Goal: Task Accomplishment & Management: Manage account settings

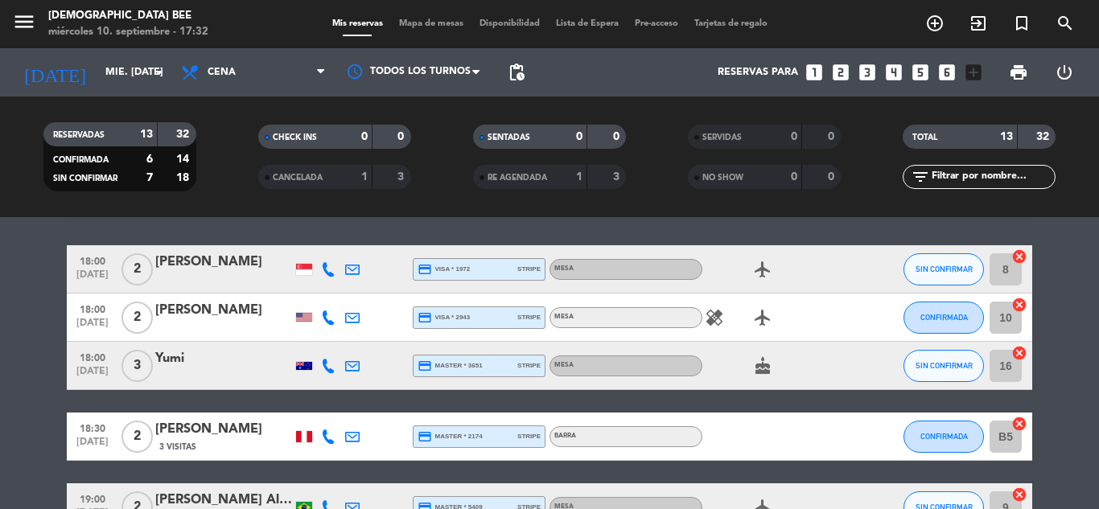
scroll to position [6, 0]
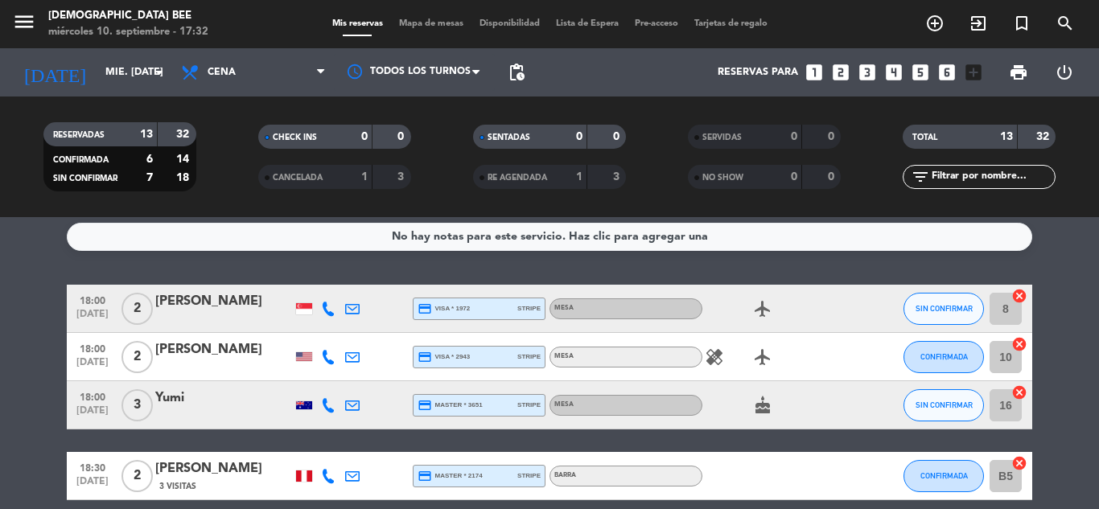
click at [718, 353] on icon "healing" at bounding box center [714, 356] width 19 height 19
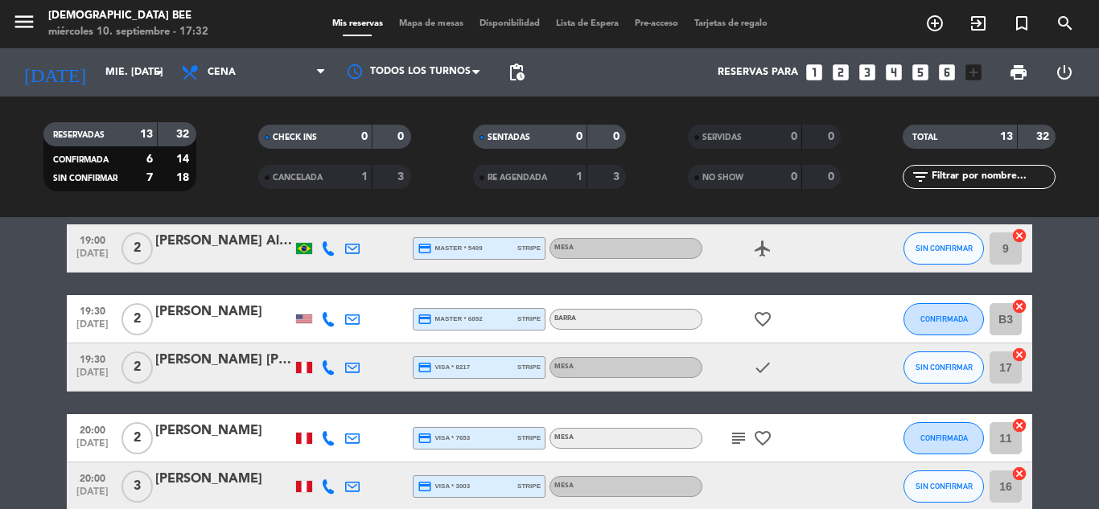
scroll to position [328, 0]
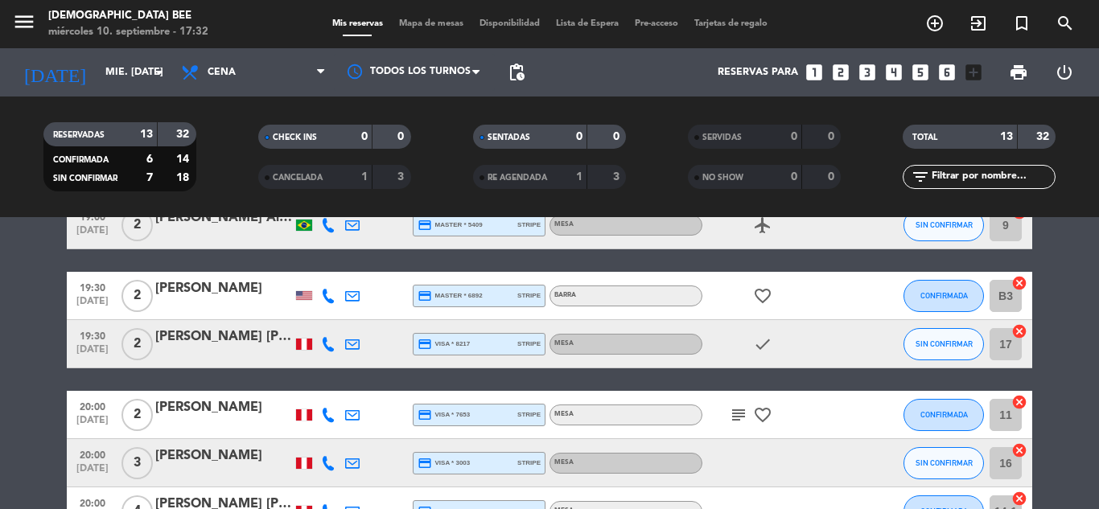
click at [765, 291] on icon "favorite_border" at bounding box center [762, 295] width 19 height 19
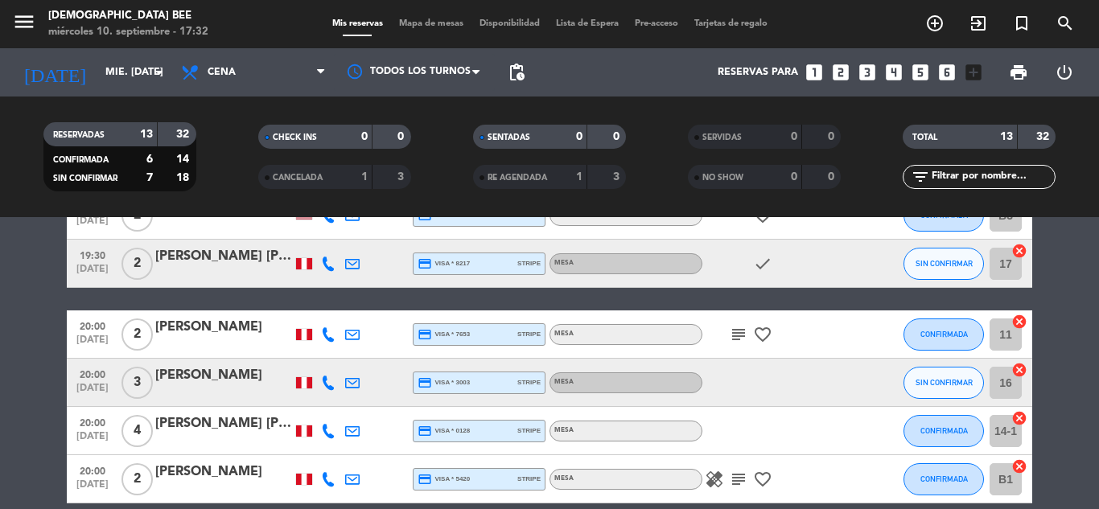
scroll to position [489, 0]
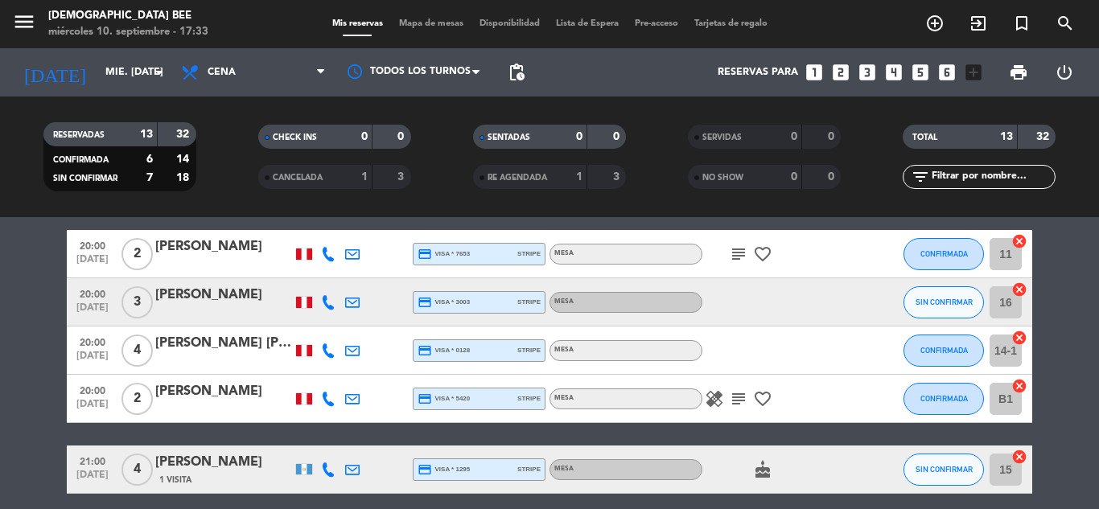
click at [746, 248] on icon "subject" at bounding box center [738, 254] width 19 height 19
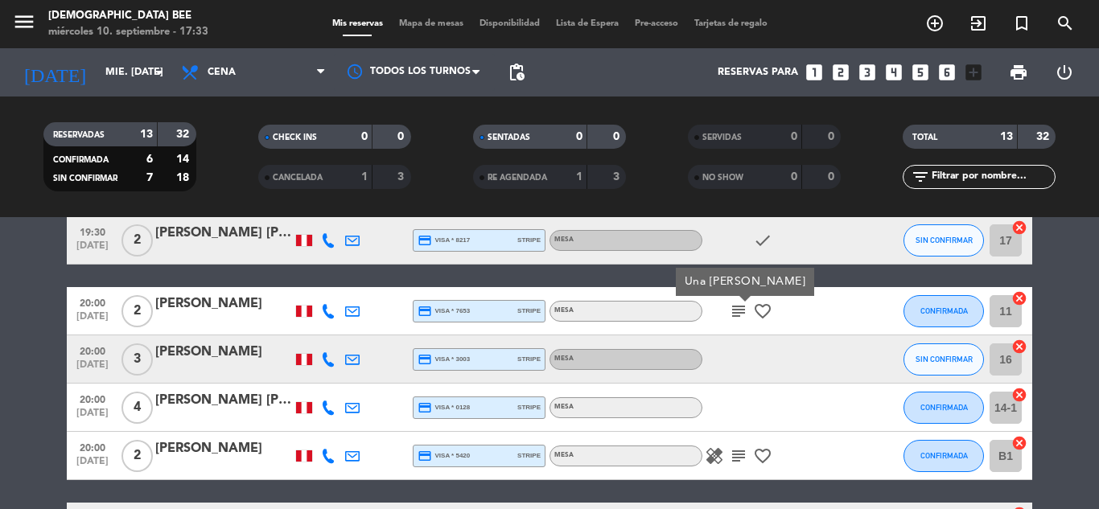
scroll to position [409, 0]
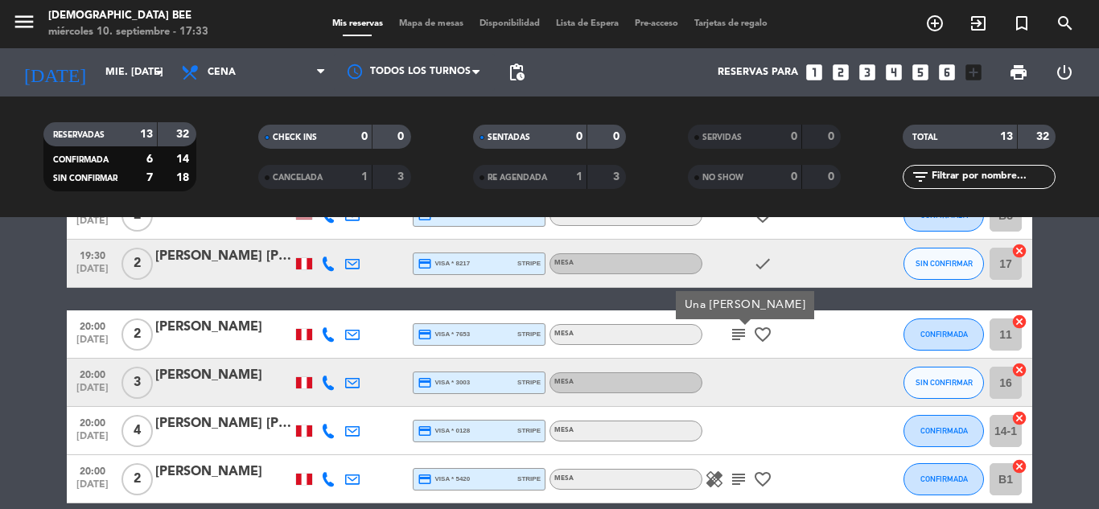
click at [759, 334] on icon "favorite_border" at bounding box center [762, 334] width 19 height 19
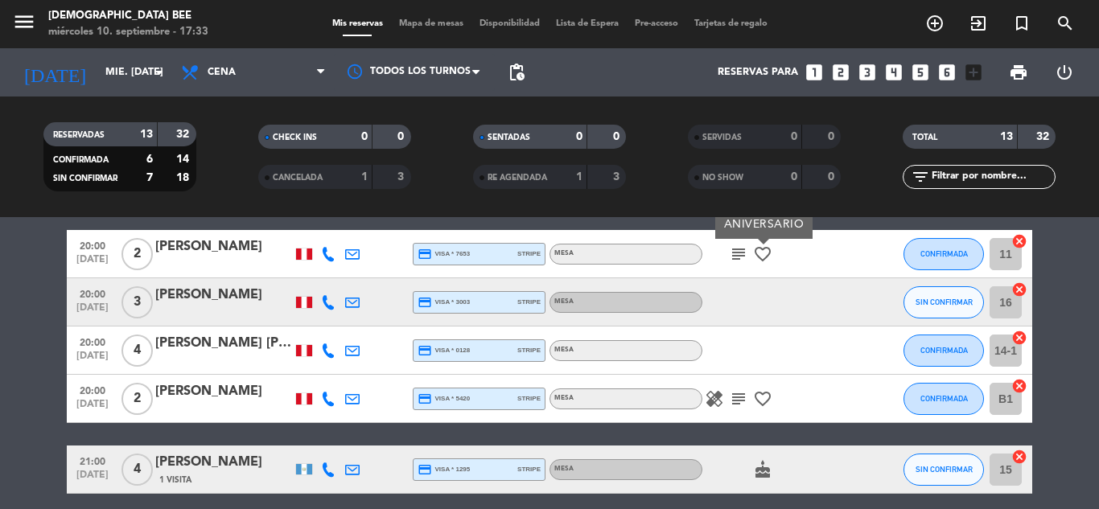
scroll to position [569, 0]
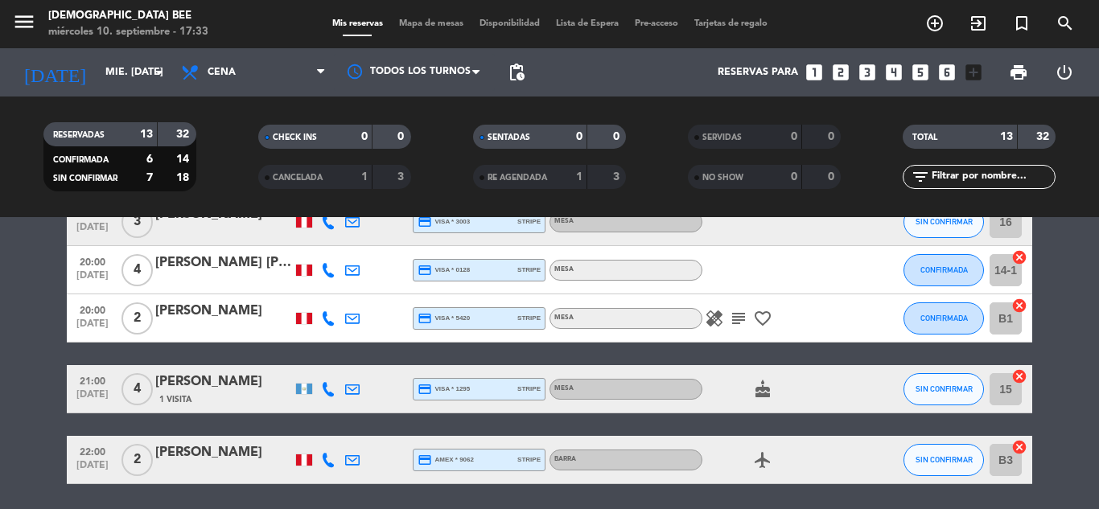
drag, startPoint x: 23, startPoint y: 338, endPoint x: 191, endPoint y: 473, distance: 216.3
click at [191, 473] on div at bounding box center [223, 470] width 137 height 13
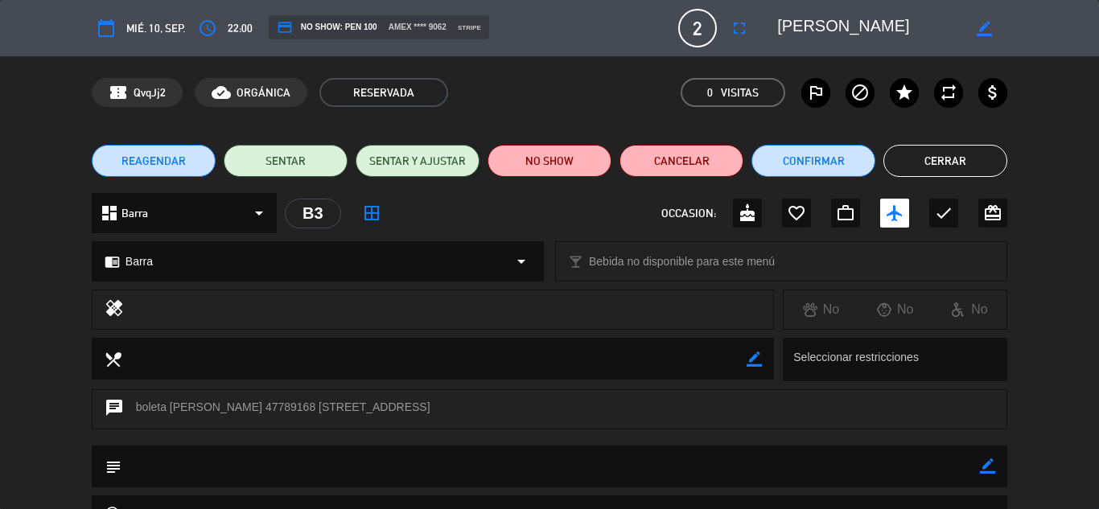
click at [964, 173] on button "Cerrar" at bounding box center [945, 161] width 124 height 32
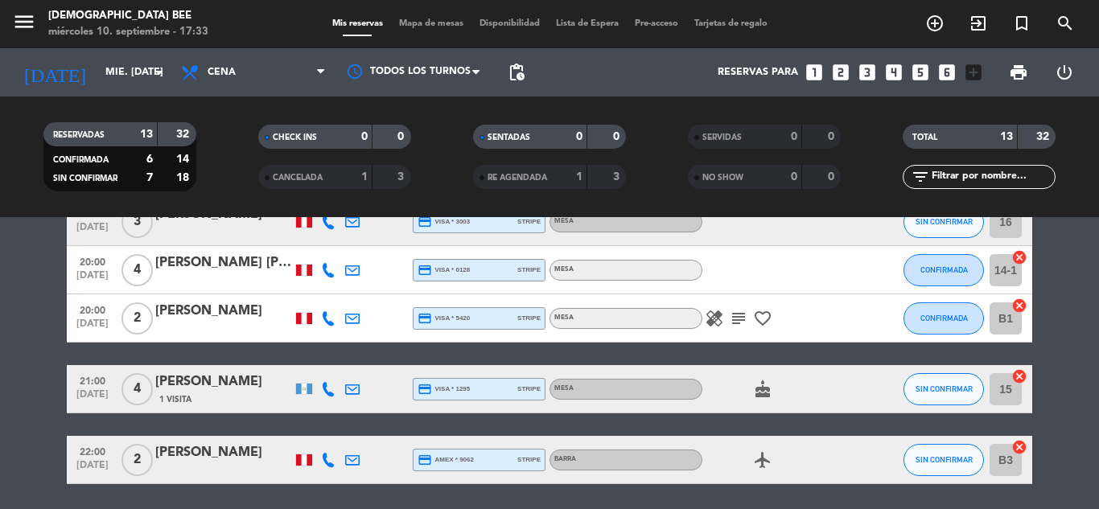
click at [741, 318] on icon "subject" at bounding box center [738, 318] width 19 height 19
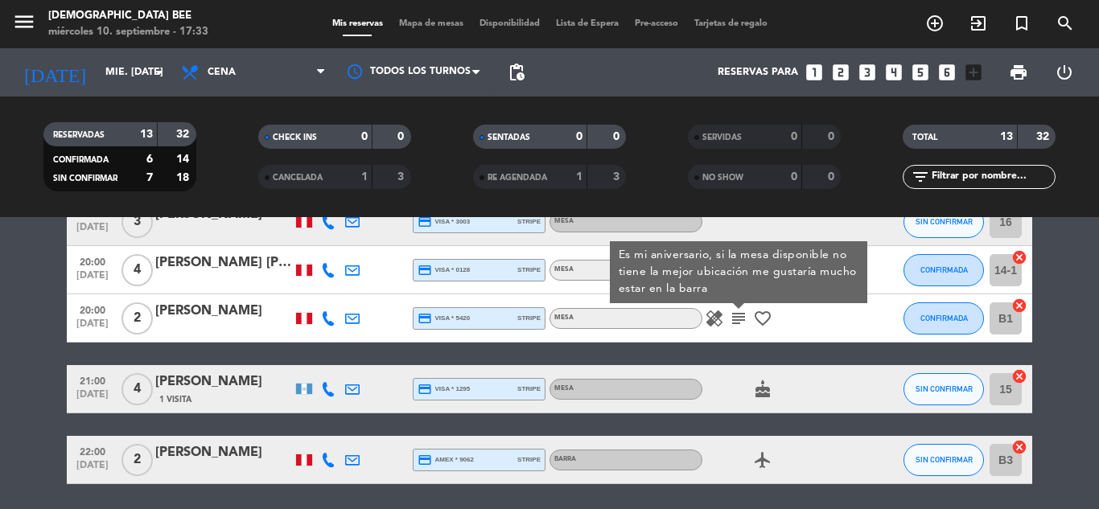
click at [725, 322] on span "healing" at bounding box center [714, 318] width 24 height 19
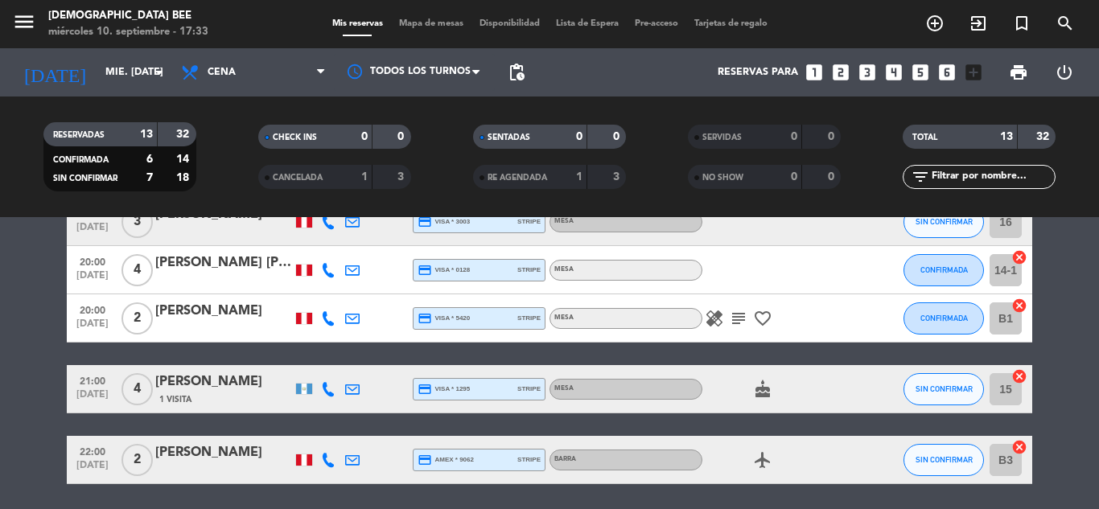
click at [715, 317] on icon "healing" at bounding box center [714, 318] width 19 height 19
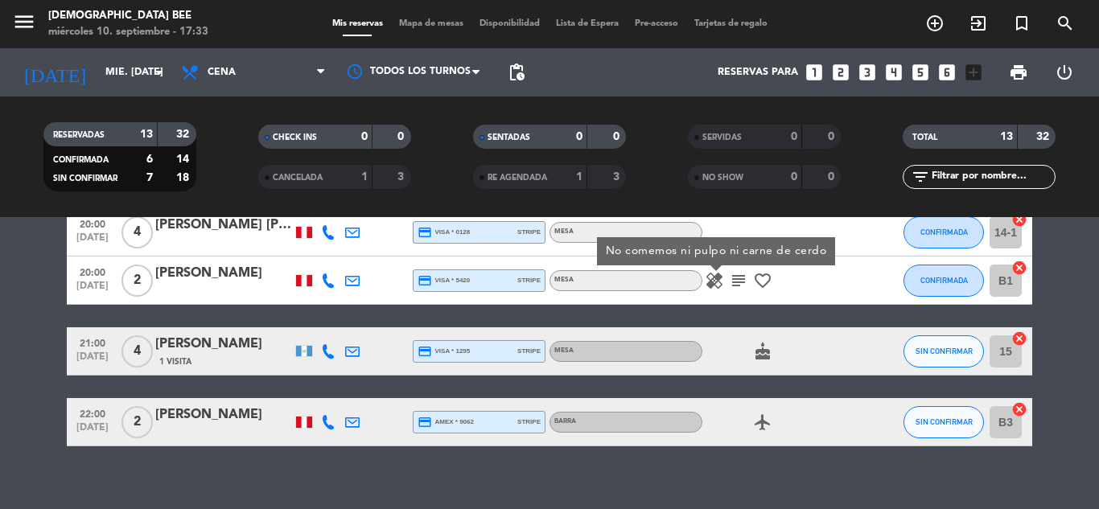
scroll to position [625, 0]
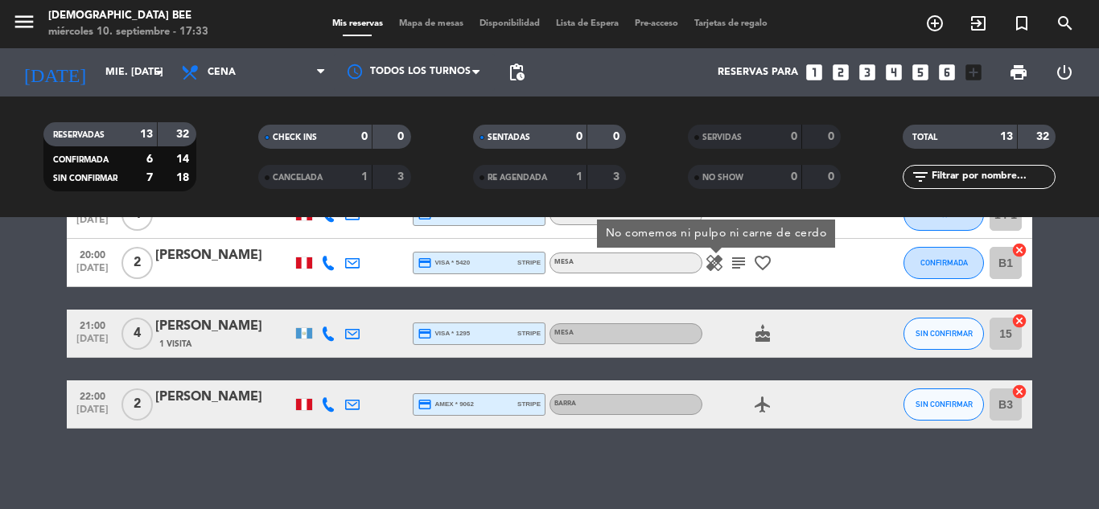
click at [755, 333] on icon "cake" at bounding box center [762, 333] width 19 height 19
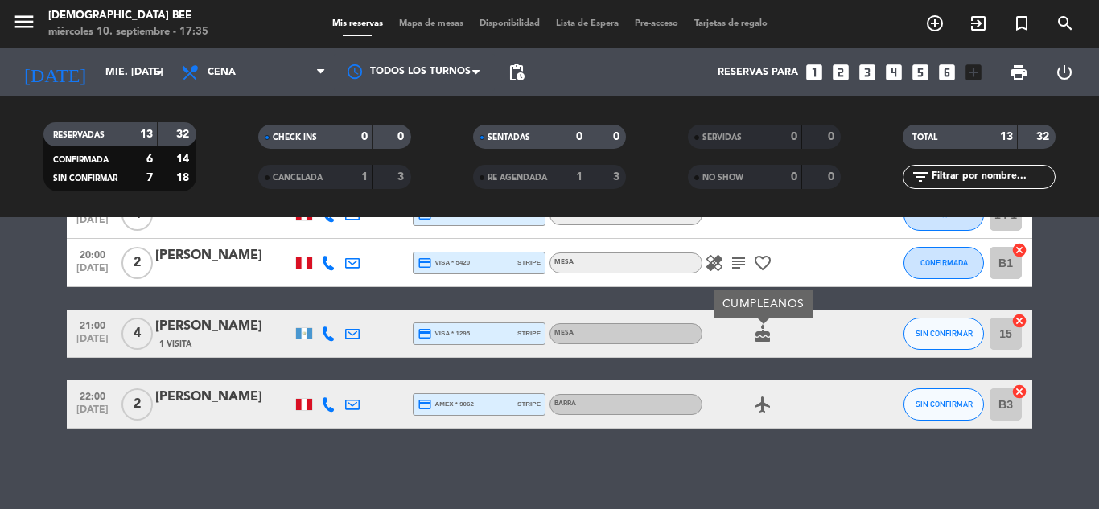
click at [799, 185] on div "NO SHOW 0 0" at bounding box center [764, 177] width 153 height 24
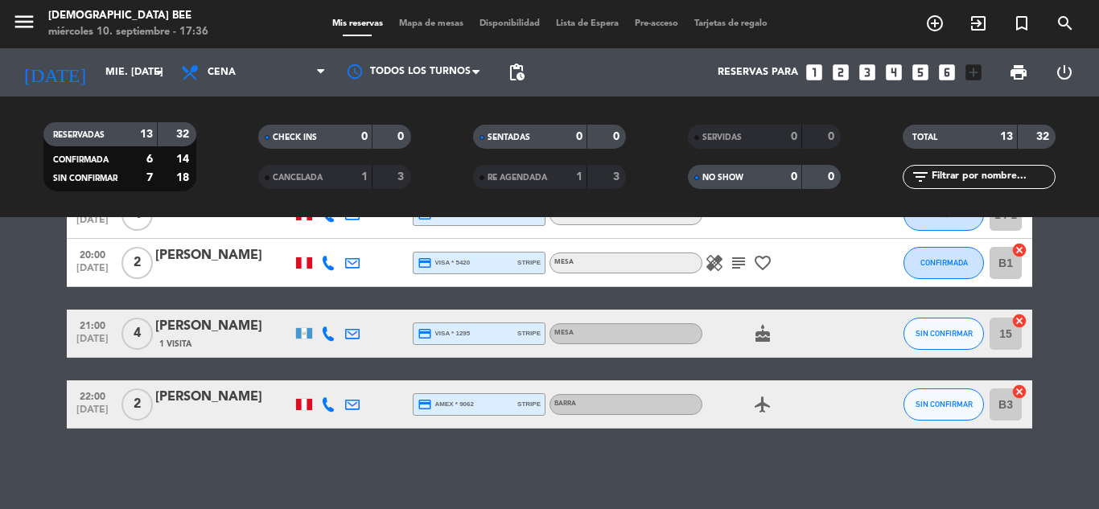
click at [1089, 347] on bookings-row "18:00 [DATE] 2 [PERSON_NAME] credit_card visa * 1972 stripe Mesa airplanemode_a…" at bounding box center [549, 47] width 1099 height 762
click at [795, 183] on div "0" at bounding box center [782, 177] width 32 height 18
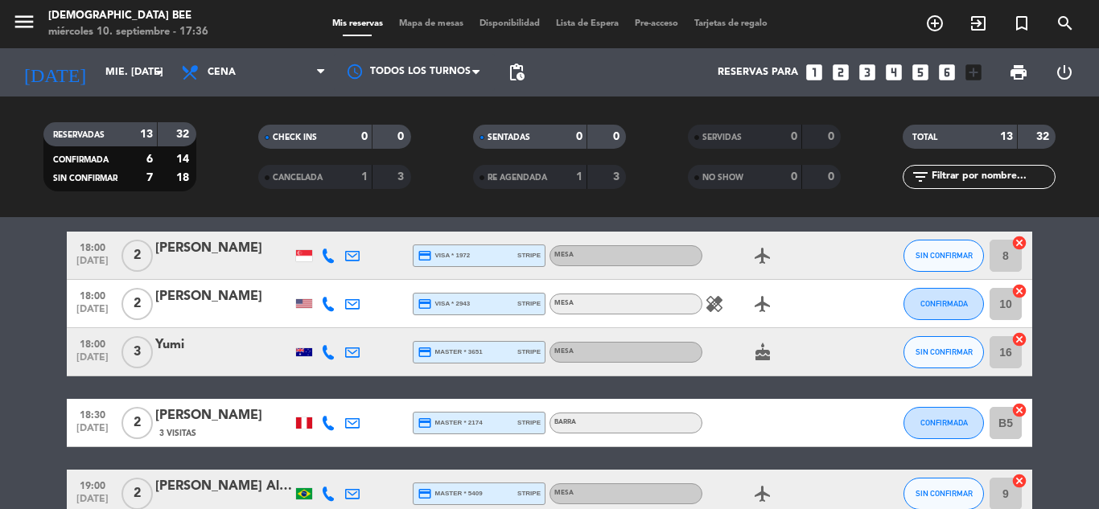
scroll to position [0, 0]
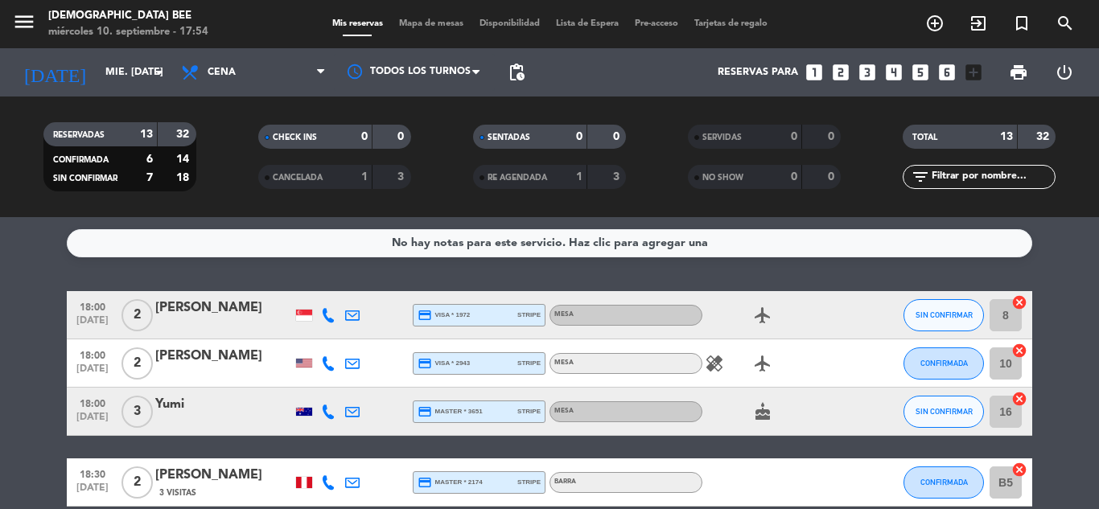
click at [157, 18] on div "[DEMOGRAPHIC_DATA] Bee" at bounding box center [128, 16] width 160 height 16
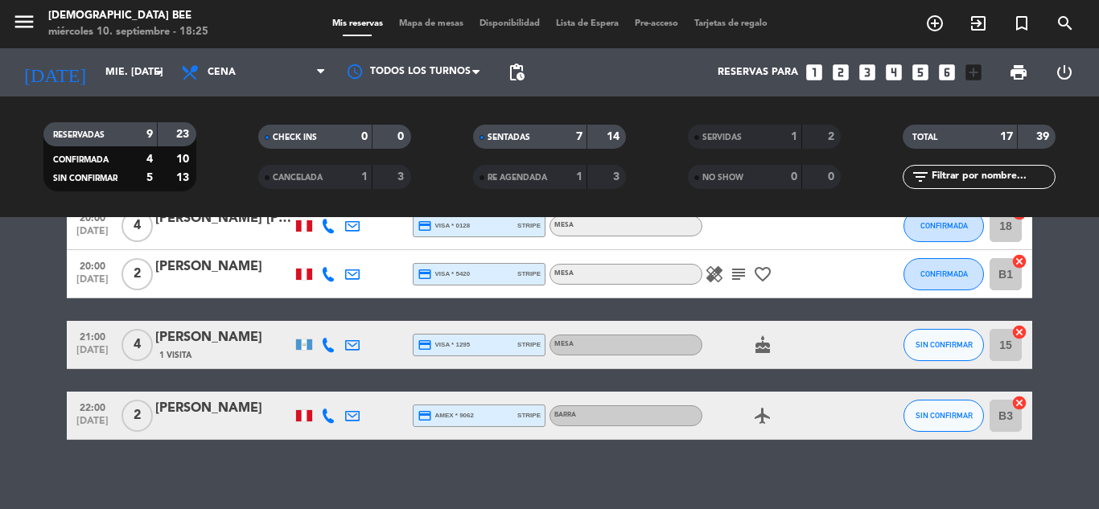
scroll to position [837, 0]
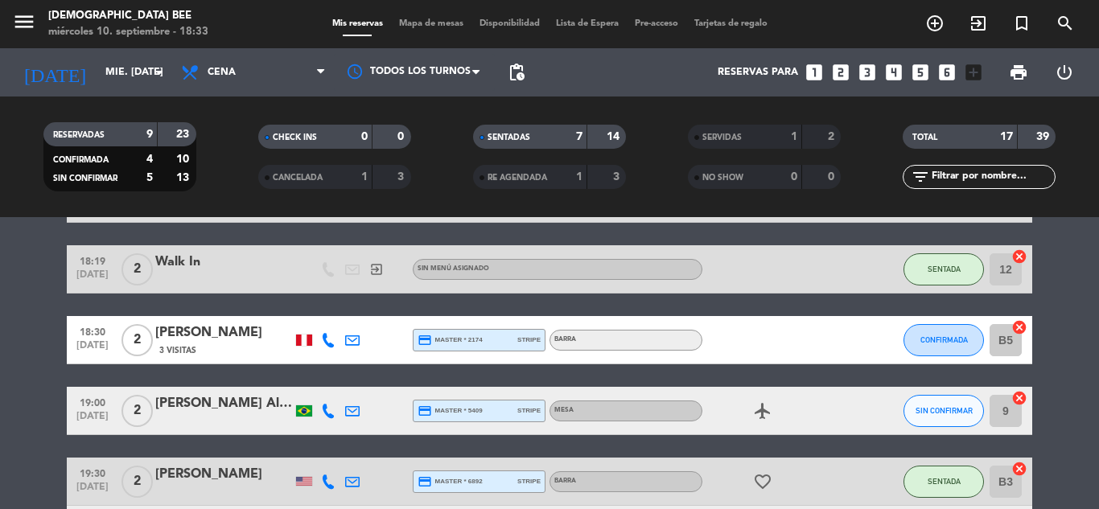
scroll to position [33, 0]
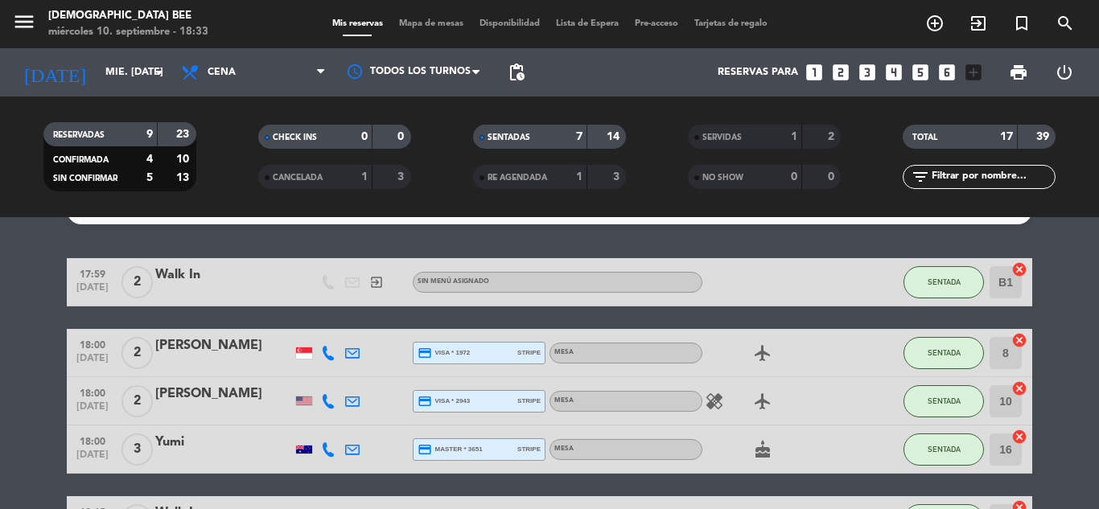
click at [302, 359] on div at bounding box center [304, 352] width 24 height 47
click at [315, 341] on div at bounding box center [304, 352] width 24 height 47
click at [298, 355] on div at bounding box center [304, 352] width 16 height 11
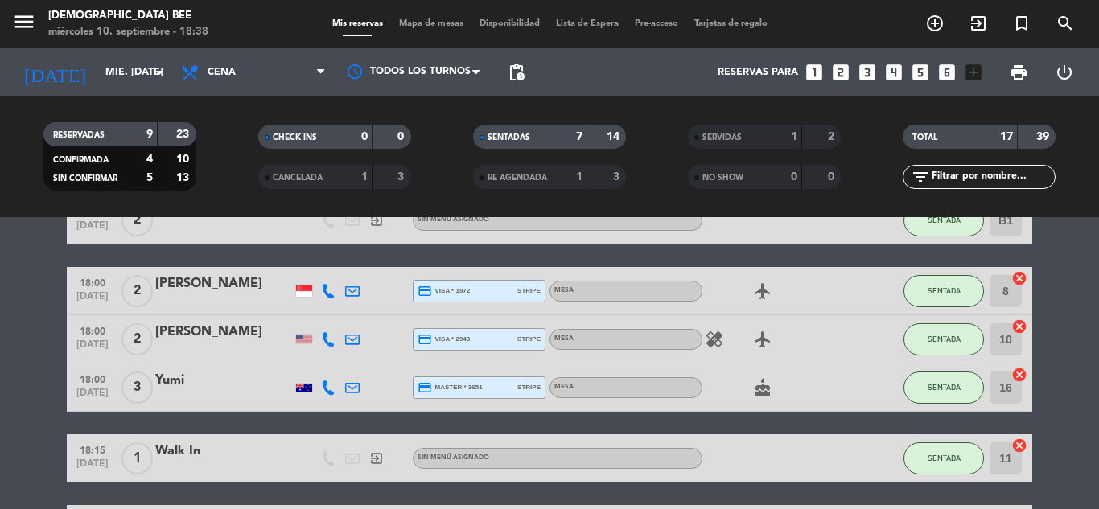
scroll to position [0, 0]
